Goal: Task Accomplishment & Management: Complete application form

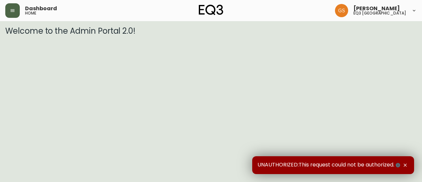
click at [9, 12] on button "button" at bounding box center [12, 10] width 15 height 15
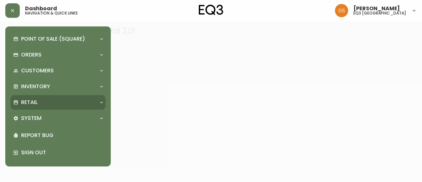
click at [93, 100] on div "Retail" at bounding box center [54, 102] width 83 height 7
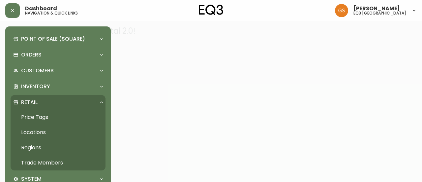
click at [156, 81] on div at bounding box center [211, 91] width 422 height 182
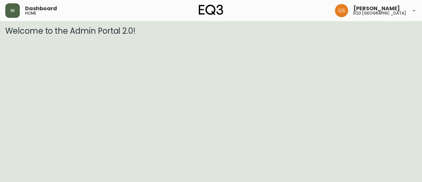
click at [9, 14] on button "button" at bounding box center [12, 10] width 15 height 15
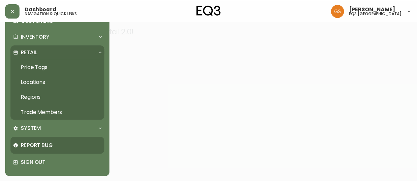
scroll to position [50, 0]
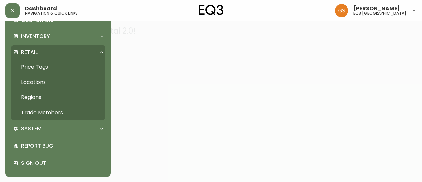
click at [59, 109] on link "Trade Members" at bounding box center [58, 112] width 95 height 15
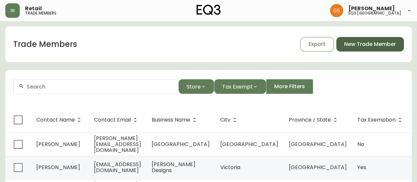
click at [356, 43] on span "New Trade Member" at bounding box center [370, 44] width 52 height 7
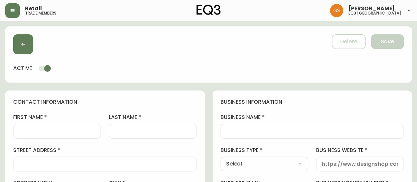
click at [93, 126] on div at bounding box center [57, 131] width 88 height 15
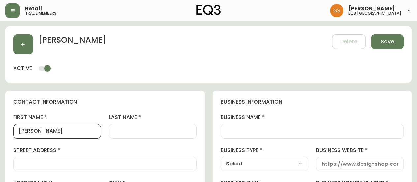
type input "[PERSON_NAME]"
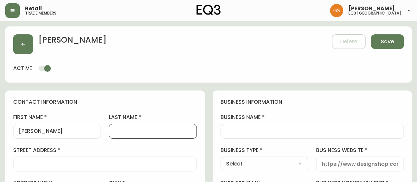
click at [136, 129] on input "last name" at bounding box center [152, 131] width 77 height 6
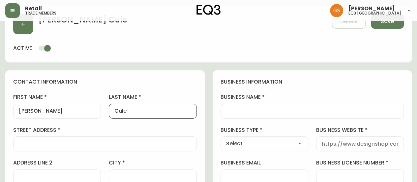
scroll to position [66, 0]
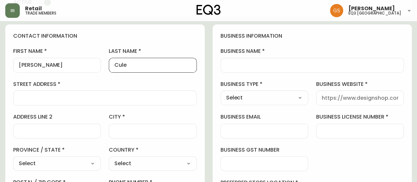
type input "Cule"
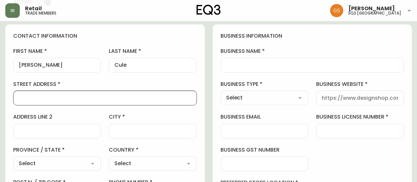
click at [128, 98] on input "street address" at bounding box center [105, 98] width 173 height 6
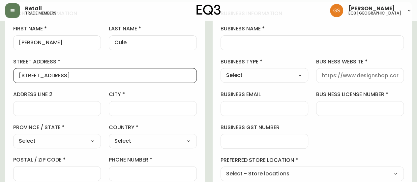
scroll to position [99, 0]
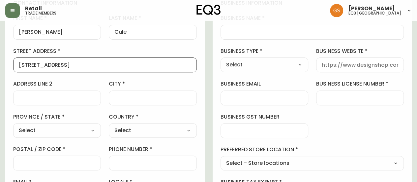
type input "[STREET_ADDRESS]"
click at [137, 97] on input "city" at bounding box center [152, 98] width 77 height 6
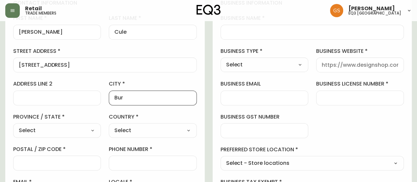
type input "[GEOGRAPHIC_DATA]"
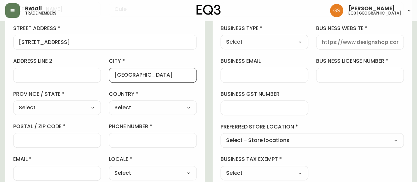
scroll to position [132, 0]
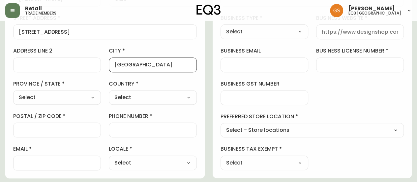
click at [162, 100] on select "Select [GEOGRAPHIC_DATA] [GEOGRAPHIC_DATA]" at bounding box center [153, 97] width 88 height 10
select select "CA"
click at [109, 92] on select "Select [GEOGRAPHIC_DATA] [GEOGRAPHIC_DATA]" at bounding box center [153, 97] width 88 height 10
type input "[GEOGRAPHIC_DATA]"
click at [93, 95] on select "Select [GEOGRAPHIC_DATA] [GEOGRAPHIC_DATA] [GEOGRAPHIC_DATA] [GEOGRAPHIC_DATA] …" at bounding box center [57, 97] width 88 height 10
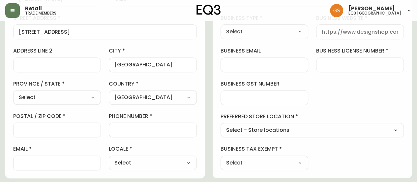
select select "ON"
click at [13, 92] on select "Select [GEOGRAPHIC_DATA] [GEOGRAPHIC_DATA] [GEOGRAPHIC_DATA] [GEOGRAPHIC_DATA] …" at bounding box center [57, 97] width 88 height 10
type input "[GEOGRAPHIC_DATA]"
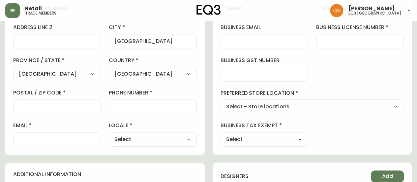
scroll to position [165, 0]
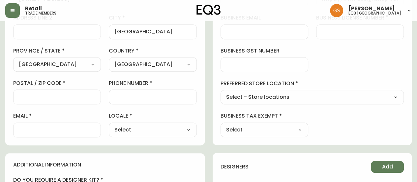
click at [142, 99] on div at bounding box center [153, 96] width 88 height 15
type input "9055188390"
click at [81, 95] on input "postal / zip code" at bounding box center [57, 97] width 77 height 6
type input "l"
type input "L7N 6A3"
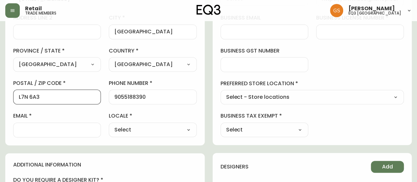
click at [84, 125] on div at bounding box center [57, 129] width 88 height 15
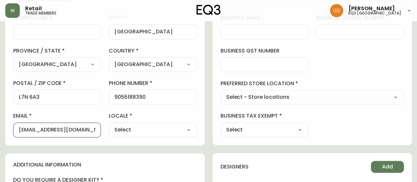
type input "[EMAIL_ADDRESS][DOMAIN_NAME]"
click at [282, 99] on select "Select - Store locations EQ3 [GEOGRAPHIC_DATA] EQ3 [GEOGRAPHIC_DATA] [GEOGRAPHI…" at bounding box center [313, 97] width 184 height 10
select select "cjw10z96q005b6gs00r6w7pwt"
click at [221, 92] on select "Select - Store locations EQ3 [GEOGRAPHIC_DATA] EQ3 [GEOGRAPHIC_DATA] [GEOGRAPHI…" at bounding box center [313, 97] width 184 height 10
type input "EQ3 [GEOGRAPHIC_DATA]"
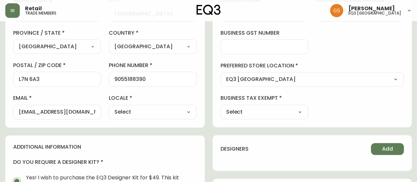
scroll to position [198, 0]
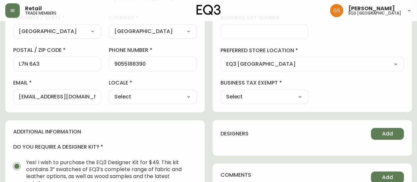
click at [270, 92] on select "Select Yes No" at bounding box center [265, 97] width 88 height 10
select select "false"
click at [221, 92] on select "Select Yes No" at bounding box center [265, 97] width 88 height 10
type input "No"
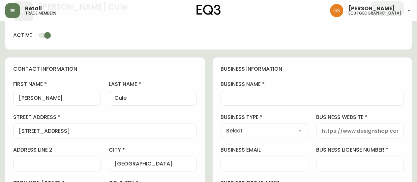
scroll to position [66, 0]
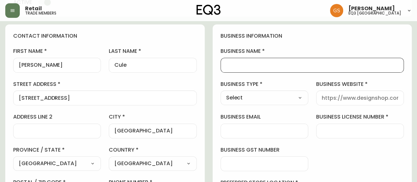
click at [267, 66] on input "business name" at bounding box center [312, 65] width 173 height 6
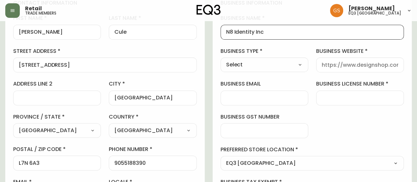
type input "N8 Identity Inc"
click at [289, 66] on select "Select Interior Designer Architect Home Builder Contractor Real Estate Agent Ho…" at bounding box center [265, 65] width 88 height 10
select select "Other"
click at [221, 60] on select "Select Interior Designer Architect Home Builder Contractor Real Estate Agent Ho…" at bounding box center [265, 65] width 88 height 10
type input "Other"
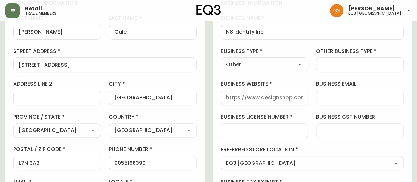
click at [269, 97] on input "business website" at bounding box center [264, 98] width 77 height 6
paste input "[URL][DOMAIN_NAME]"
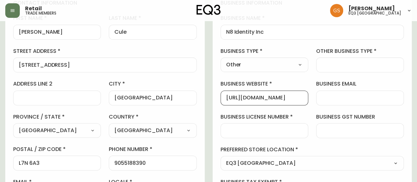
type input "[URL][DOMAIN_NAME]"
click at [340, 65] on input "other business type" at bounding box center [360, 65] width 77 height 6
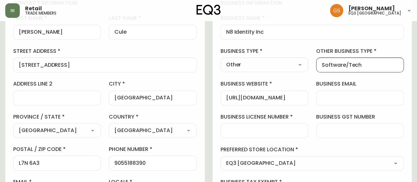
type input "Software/Tech"
click at [378, 95] on input "business email" at bounding box center [360, 98] width 77 height 6
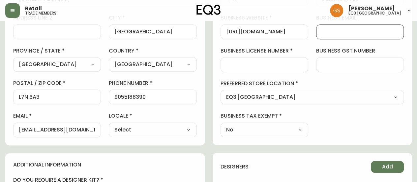
scroll to position [132, 0]
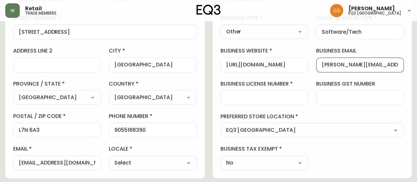
type input "[PERSON_NAME][EMAIL_ADDRESS][DOMAIN_NAME]"
click at [361, 95] on input "business gst number" at bounding box center [360, 97] width 77 height 6
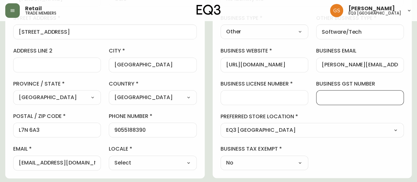
click at [306, 80] on label "business license number" at bounding box center [265, 83] width 88 height 7
click at [303, 94] on input "business license number" at bounding box center [264, 97] width 77 height 6
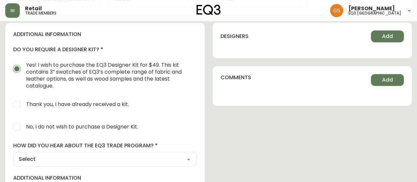
scroll to position [297, 0]
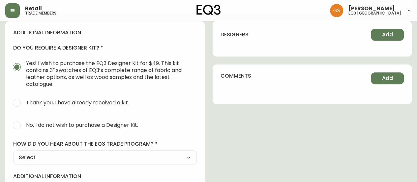
type input "852263417-rc001"
click at [17, 125] on input "No, I do not wish to purchase a Designer Kit." at bounding box center [17, 125] width 15 height 15
radio input "true"
radio input "false"
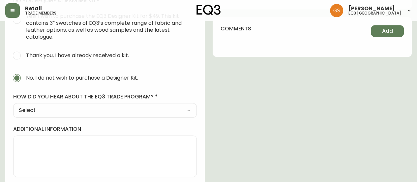
scroll to position [346, 0]
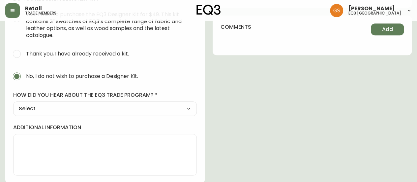
click at [145, 109] on select "Select Social Media Advertisement Trade Show Outreach from a Trade Rep Other" at bounding box center [105, 109] width 184 height 10
select select "Other"
click at [13, 104] on select "Select Social Media Advertisement Trade Show Outreach from a Trade Rep Other" at bounding box center [105, 109] width 184 height 10
type input "Other"
click at [95, 139] on input "other" at bounding box center [105, 141] width 173 height 6
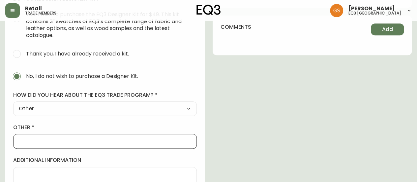
type input "WALK IN"
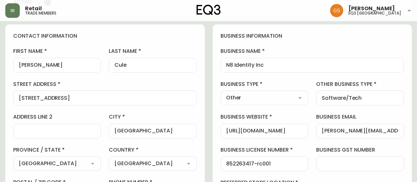
scroll to position [0, 0]
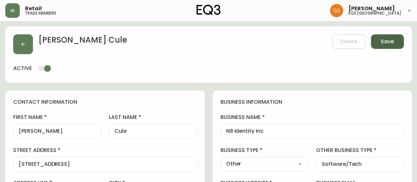
click at [386, 40] on span "Save" at bounding box center [387, 41] width 13 height 7
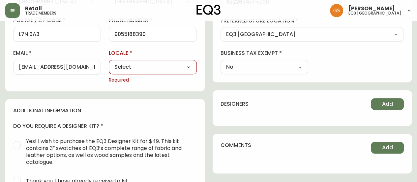
scroll to position [231, 0]
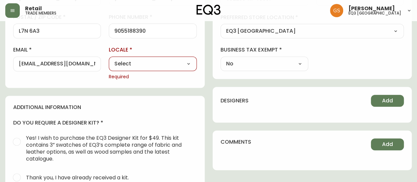
click at [167, 64] on select "Select CA_EN [GEOGRAPHIC_DATA] US_EN" at bounding box center [153, 64] width 88 height 10
select select "CA_EN"
click at [109, 59] on select "Select CA_EN [GEOGRAPHIC_DATA] US_EN" at bounding box center [153, 64] width 88 height 10
type input "CA_EN"
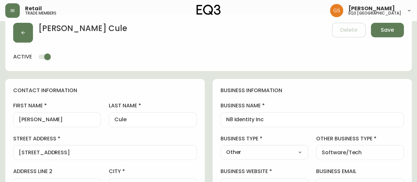
scroll to position [0, 0]
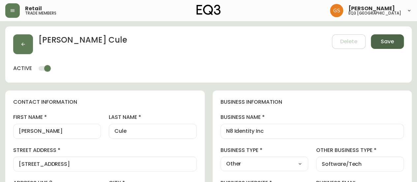
click at [382, 45] on span "Save" at bounding box center [387, 41] width 13 height 7
select select
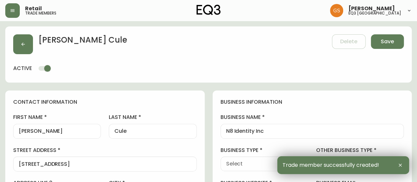
type input "[PHONE_NUMBER]"
type input "Other"
select select "Other"
type input "Other"
select select "Other"
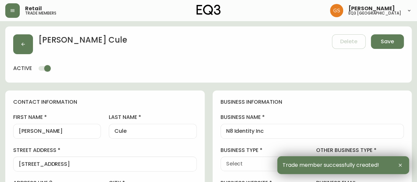
type input "Software/Tech"
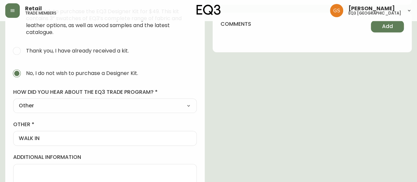
scroll to position [379, 0]
